Goal: Transaction & Acquisition: Subscribe to service/newsletter

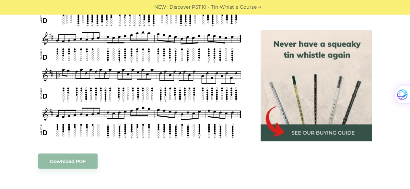
scroll to position [594, 0]
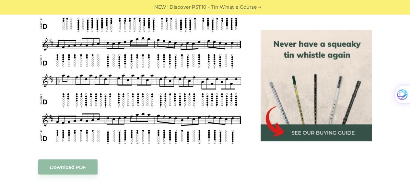
click at [69, 165] on body "NEW: Discover PST10 - Tin Whistle Course Lessons Fingering Charts Tabs & Notes …" at bounding box center [205, 87] width 410 height 1362
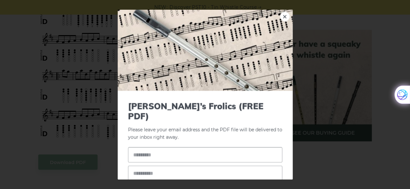
scroll to position [602, 0]
click at [175, 147] on input "text" at bounding box center [205, 154] width 154 height 15
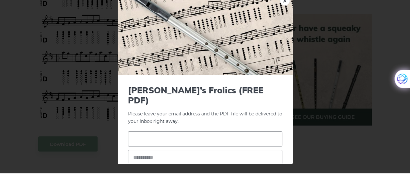
scroll to position [608, 0]
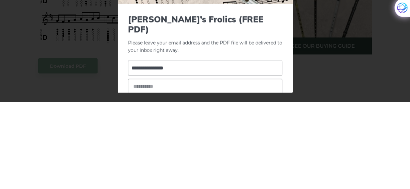
type input "**********"
click at [175, 166] on input "email" at bounding box center [205, 173] width 154 height 15
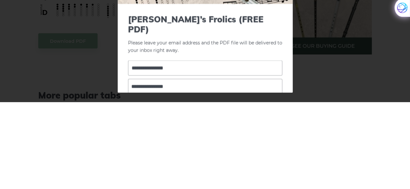
type input "**********"
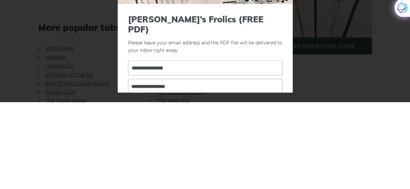
scroll to position [35, 0]
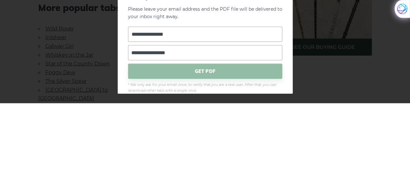
click at [204, 150] on span "GET PDF" at bounding box center [205, 157] width 154 height 15
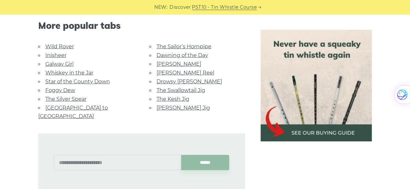
scroll to position [790, 0]
click at [70, 47] on link "Wild Rover" at bounding box center [59, 47] width 29 height 6
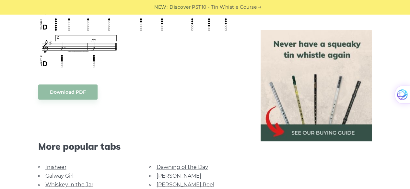
scroll to position [538, 0]
click at [73, 85] on link "Download PDF" at bounding box center [67, 91] width 59 height 15
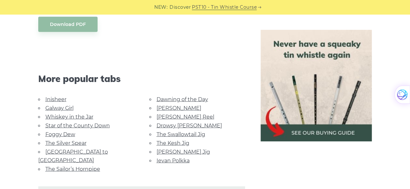
scroll to position [610, 0]
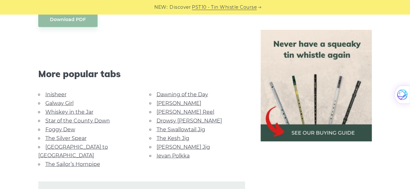
click at [47, 109] on link "Whiskey in the Jar" at bounding box center [69, 112] width 48 height 6
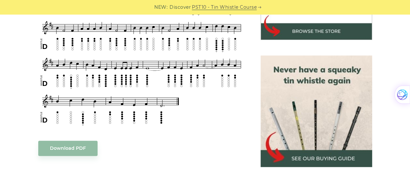
scroll to position [262, 0]
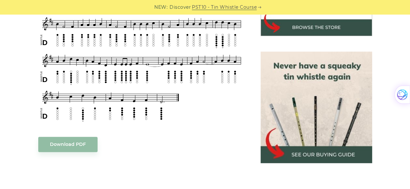
click at [51, 138] on link "Download PDF" at bounding box center [67, 144] width 59 height 15
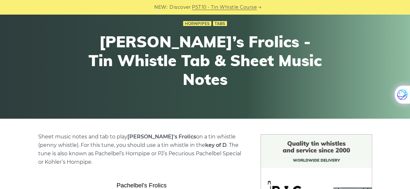
scroll to position [47, 0]
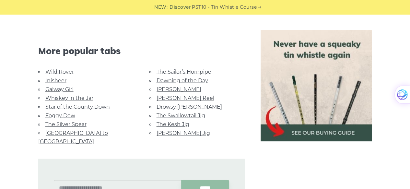
scroll to position [768, 0]
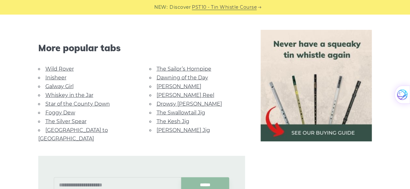
click at [46, 79] on link "Inisheer" at bounding box center [55, 78] width 21 height 6
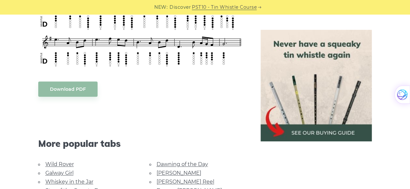
scroll to position [385, 0]
click at [59, 91] on link "Download PDF" at bounding box center [67, 88] width 59 height 15
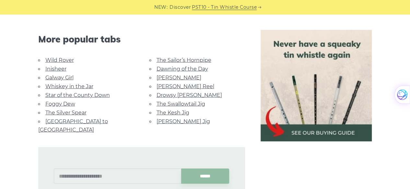
scroll to position [778, 0]
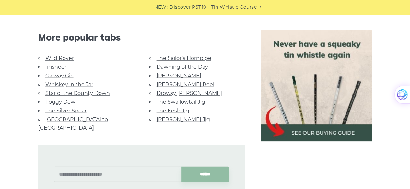
click at [50, 93] on link "Star of the County Down" at bounding box center [77, 93] width 65 height 6
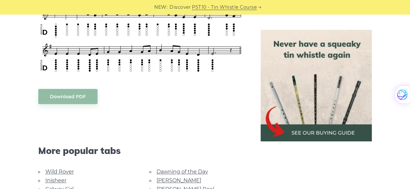
scroll to position [302, 0]
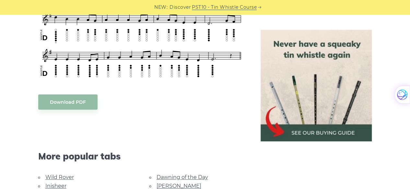
click at [55, 94] on link "Download PDF" at bounding box center [67, 101] width 59 height 15
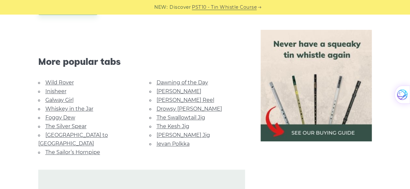
scroll to position [397, 0]
click at [47, 114] on link "Foggy Dew" at bounding box center [60, 117] width 30 height 6
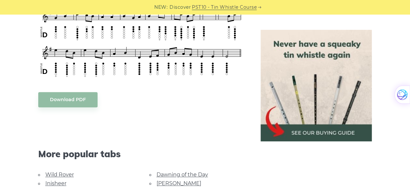
scroll to position [306, 0]
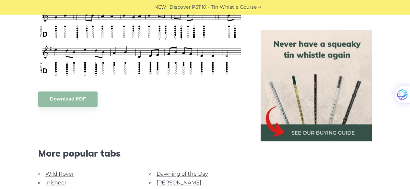
click at [60, 93] on link "Download PDF" at bounding box center [67, 98] width 59 height 15
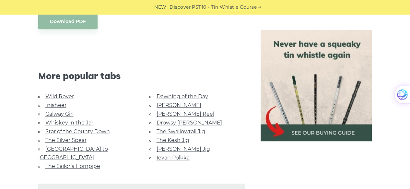
scroll to position [385, 0]
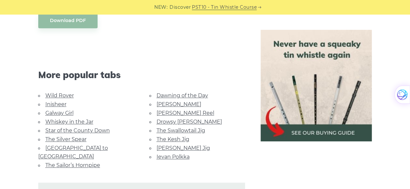
click at [45, 145] on link "[GEOGRAPHIC_DATA] to [GEOGRAPHIC_DATA]" at bounding box center [73, 152] width 70 height 15
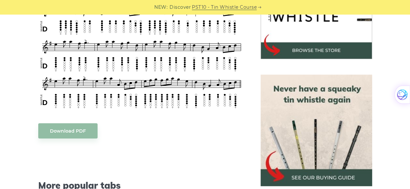
scroll to position [240, 0]
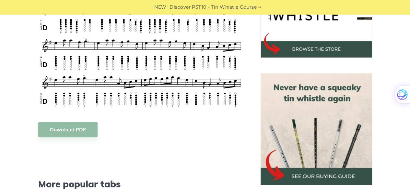
click at [54, 124] on link "Download PDF" at bounding box center [67, 129] width 59 height 15
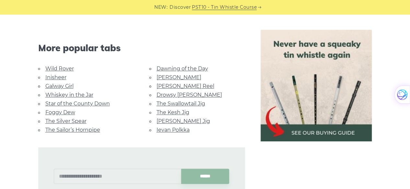
scroll to position [376, 0]
click at [160, 83] on link "[PERSON_NAME] Reel" at bounding box center [186, 86] width 58 height 6
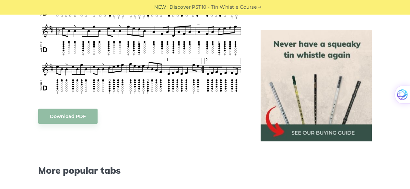
scroll to position [296, 0]
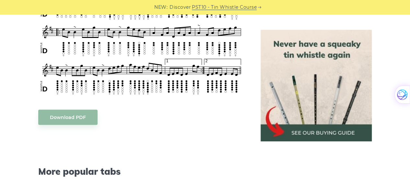
click at [55, 117] on link "Download PDF" at bounding box center [67, 117] width 59 height 15
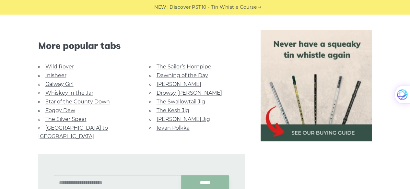
scroll to position [422, 0]
click at [160, 91] on link "Drowsy Maggie" at bounding box center [190, 92] width 66 height 6
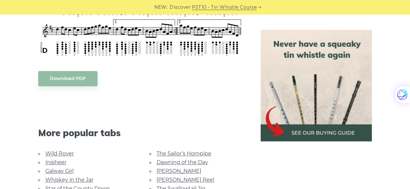
scroll to position [364, 0]
click at [61, 76] on link "Download PDF" at bounding box center [67, 78] width 59 height 15
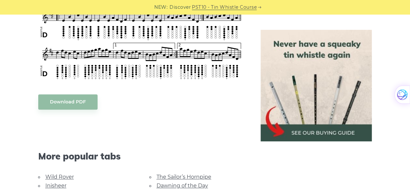
scroll to position [343, 0]
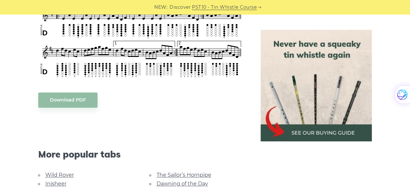
click at [340, 138] on img at bounding box center [317, 86] width 112 height 112
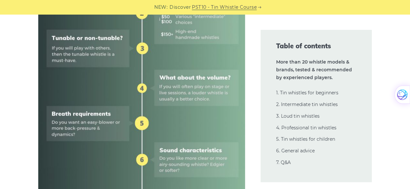
click at [332, 128] on link "4. Professional tin whistles" at bounding box center [306, 128] width 60 height 6
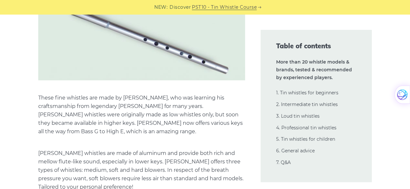
scroll to position [9456, 0]
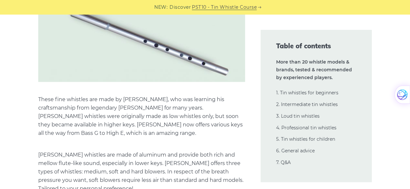
click at [7, 18] on div "What is the best Irish tin whistle (penny whistle) to buy? Or, is there the bes…" at bounding box center [205, 37] width 397 height 18615
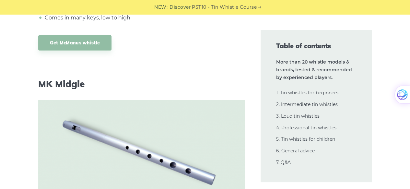
scroll to position [10607, 0]
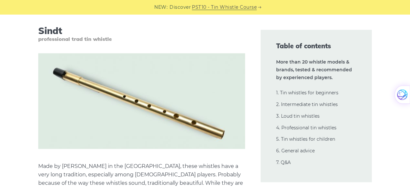
scroll to position [11440, 0]
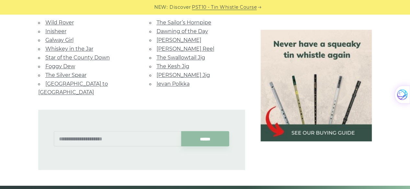
scroll to position [498, 0]
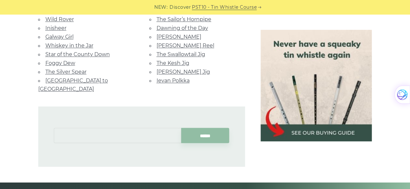
click at [61, 128] on input "text" at bounding box center [118, 135] width 128 height 15
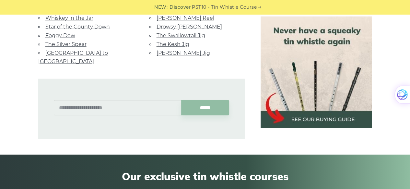
scroll to position [847, 0]
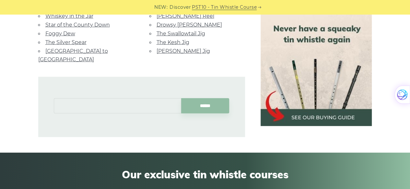
click at [71, 98] on input "text" at bounding box center [118, 105] width 128 height 15
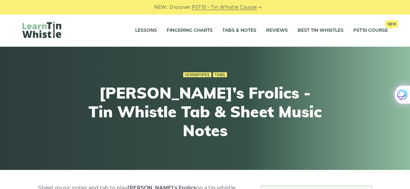
scroll to position [1, 0]
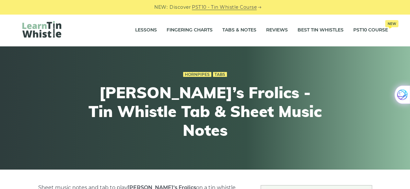
click at [234, 7] on link "PST10 - Tin Whistle Course" at bounding box center [224, 7] width 65 height 7
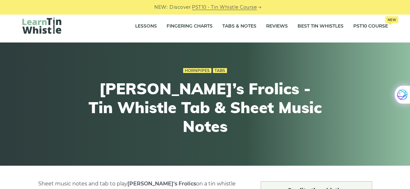
scroll to position [0, 0]
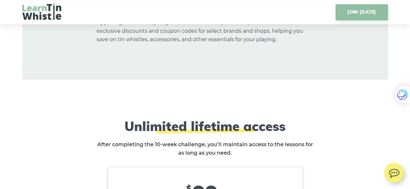
scroll to position [3761, 0]
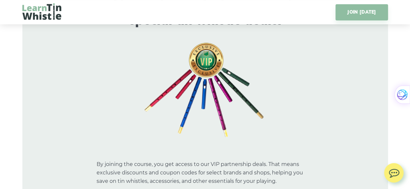
scroll to position [3618, 0]
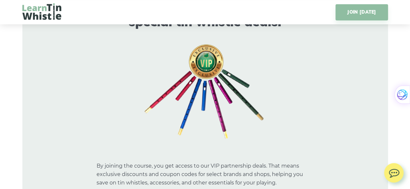
click at [287, 75] on div at bounding box center [205, 91] width 340 height 97
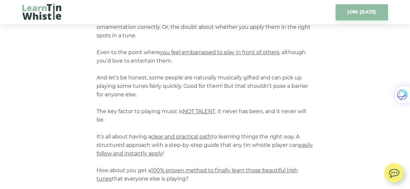
scroll to position [0, 0]
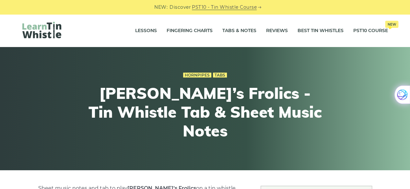
click at [149, 30] on link "Lessons" at bounding box center [146, 31] width 22 height 16
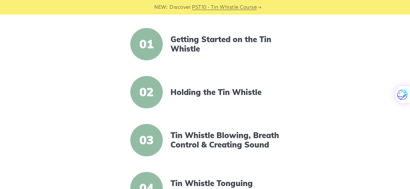
scroll to position [158, 0]
click at [150, 92] on span "02" at bounding box center [146, 92] width 32 height 32
click at [251, 95] on link "Holding the Tin Whistle" at bounding box center [227, 92] width 112 height 9
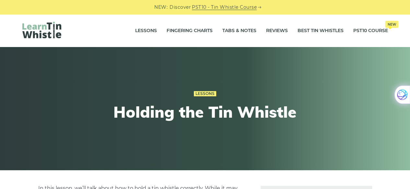
click at [57, 77] on div "Lessons Holding the Tin Whistle" at bounding box center [205, 109] width 397 height 70
click at [299, 89] on div "Lessons Holding the Tin Whistle" at bounding box center [205, 109] width 239 height 70
click at [369, 32] on link "PST10 Course New" at bounding box center [371, 31] width 35 height 16
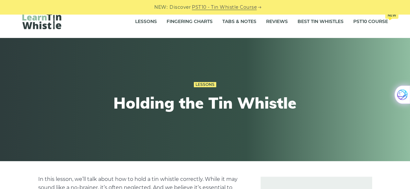
scroll to position [3, 0]
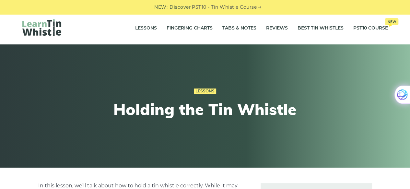
click at [369, 28] on link "PST10 Course New" at bounding box center [371, 28] width 35 height 16
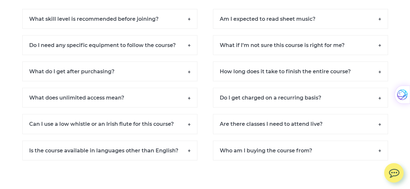
scroll to position [4711, 0]
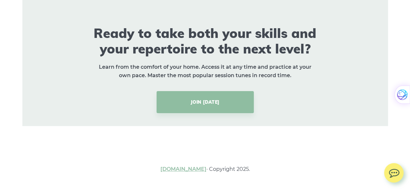
click at [238, 110] on link "JOIN [DATE]" at bounding box center [205, 102] width 97 height 22
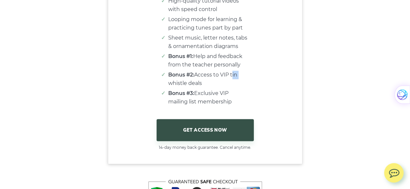
scroll to position [4043, 0]
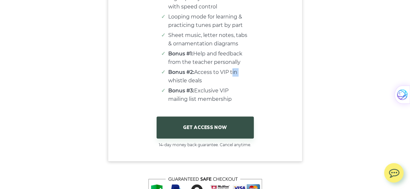
click at [242, 136] on link "GET ACCESS NOW" at bounding box center [205, 127] width 97 height 22
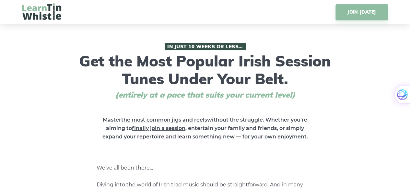
click at [373, 16] on link "JOIN [DATE]" at bounding box center [362, 12] width 52 height 16
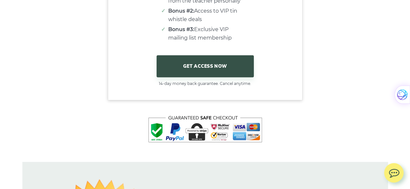
scroll to position [4106, 0]
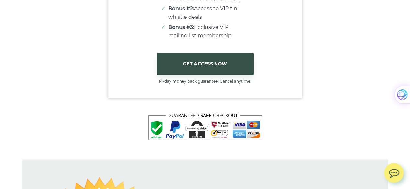
click at [240, 73] on link "GET ACCESS NOW" at bounding box center [205, 64] width 97 height 22
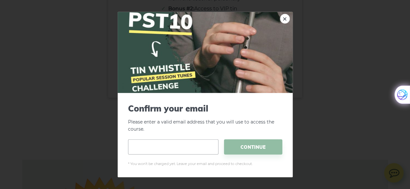
click at [139, 147] on input "email" at bounding box center [173, 147] width 91 height 15
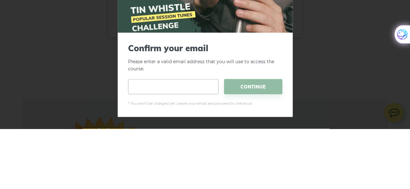
scroll to position [4115, 0]
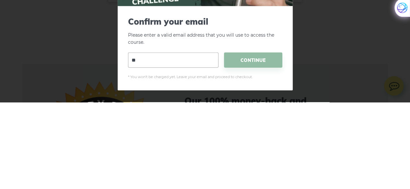
type input "**********"
click at [261, 148] on span "CONTINUE" at bounding box center [253, 147] width 58 height 15
